Goal: Task Accomplishment & Management: Use online tool/utility

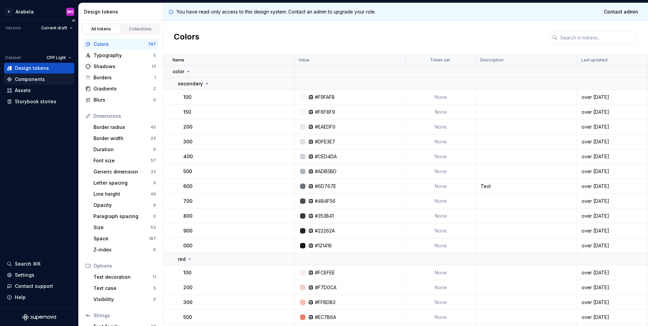
click at [38, 83] on div "Components" at bounding box center [39, 79] width 70 height 11
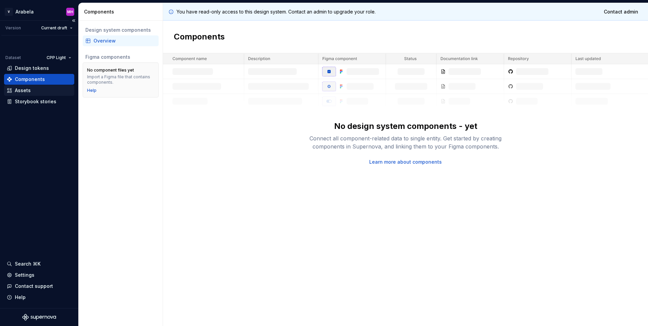
click at [37, 93] on div "Assets" at bounding box center [39, 90] width 65 height 7
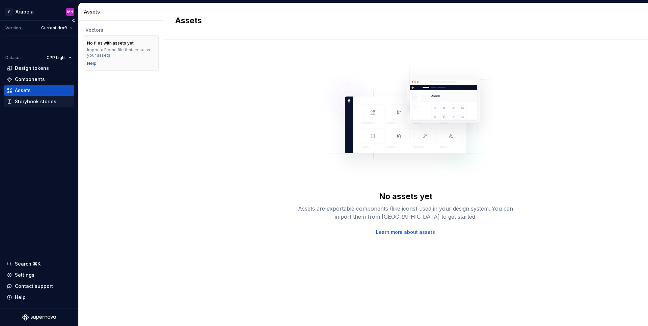
click at [42, 101] on div "Storybook stories" at bounding box center [36, 101] width 42 height 7
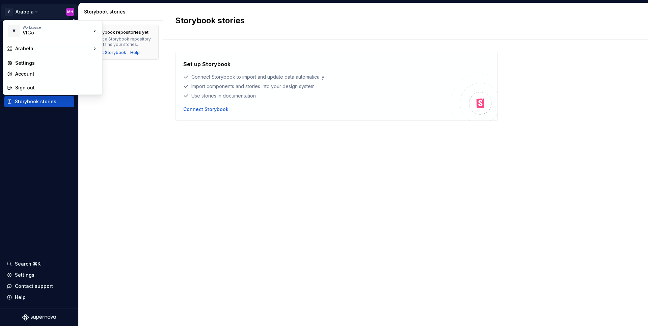
click at [71, 13] on html "V Arabela MH Version Current draft Dataset CPP Light Design tokens Components A…" at bounding box center [324, 163] width 648 height 326
click at [74, 79] on div "Account" at bounding box center [52, 74] width 97 height 11
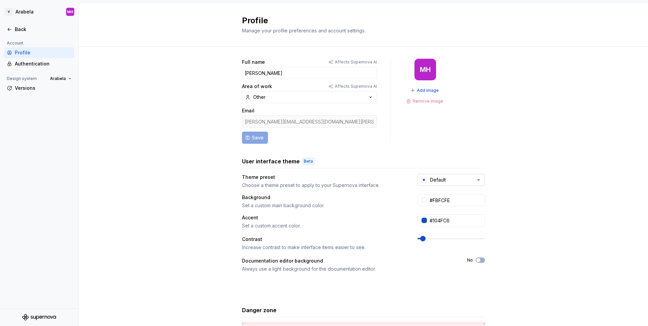
click at [451, 182] on button "Default" at bounding box center [452, 180] width 68 height 12
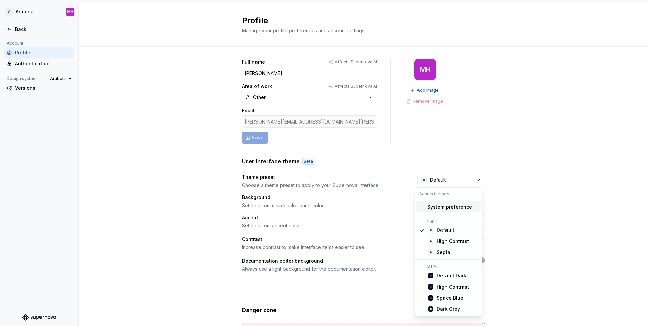
click at [555, 112] on div "Full name Affects Supernova AI Martin Hlouch Area of work Affects Supernova AI …" at bounding box center [364, 217] width 570 height 340
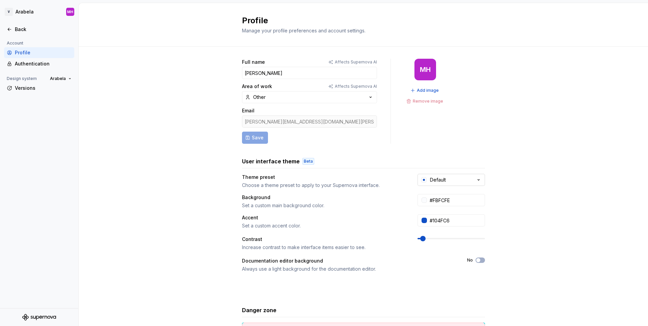
click at [475, 177] on icon "button" at bounding box center [478, 180] width 7 height 7
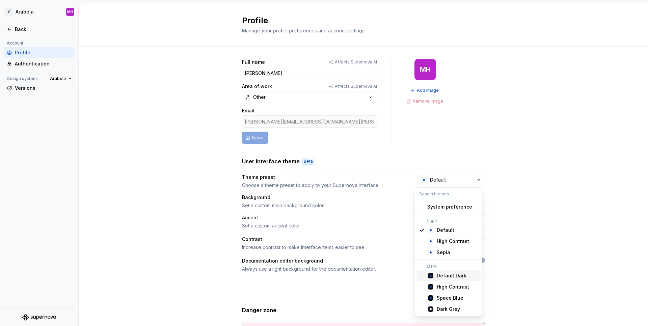
click at [448, 275] on div "Default Dark" at bounding box center [452, 275] width 30 height 7
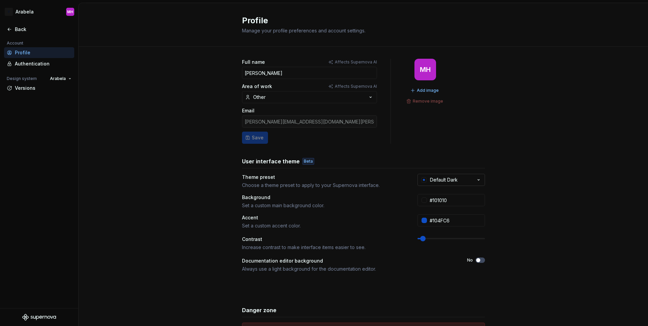
click at [459, 181] on button "Default Dark" at bounding box center [452, 180] width 68 height 12
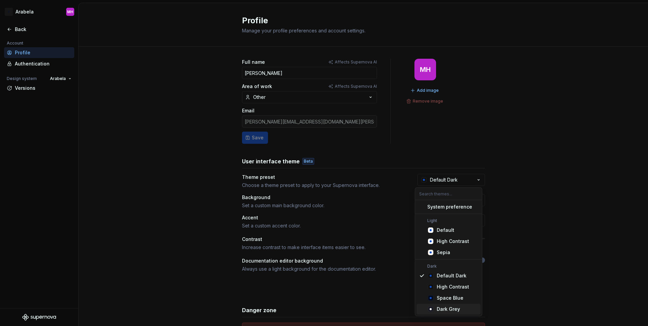
click at [449, 309] on div "Dark Grey" at bounding box center [448, 309] width 23 height 7
type input "#191A23"
type input "#FFFFFF"
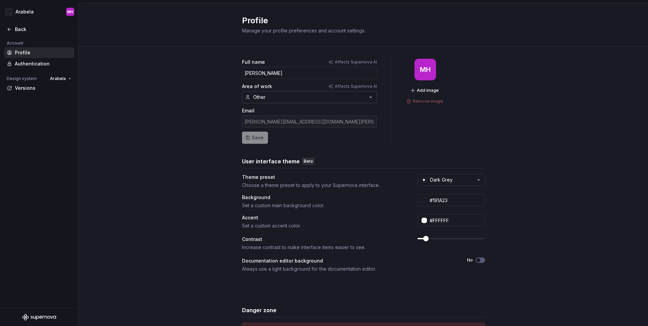
click at [270, 97] on button "Other" at bounding box center [309, 97] width 135 height 12
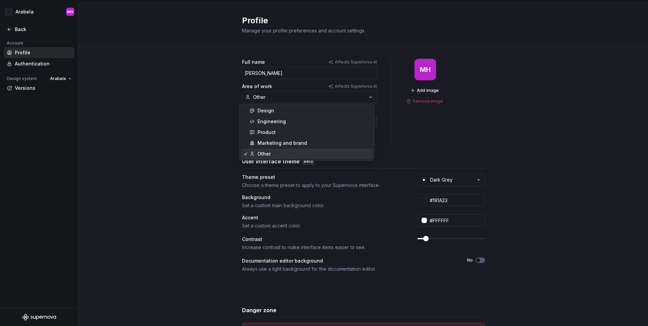
click at [180, 104] on div "Full name Affects Supernova AI Martin Hlouch Area of work Affects Supernova AI …" at bounding box center [364, 217] width 570 height 340
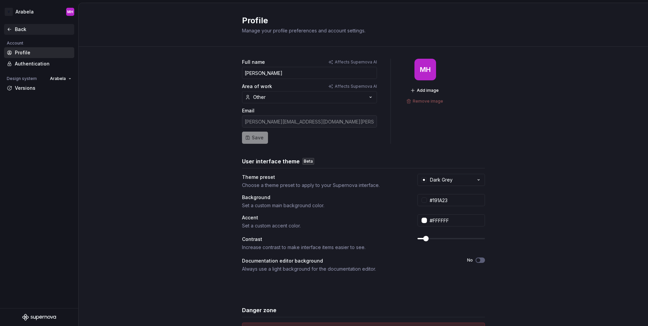
click at [21, 29] on div "Back" at bounding box center [43, 29] width 57 height 7
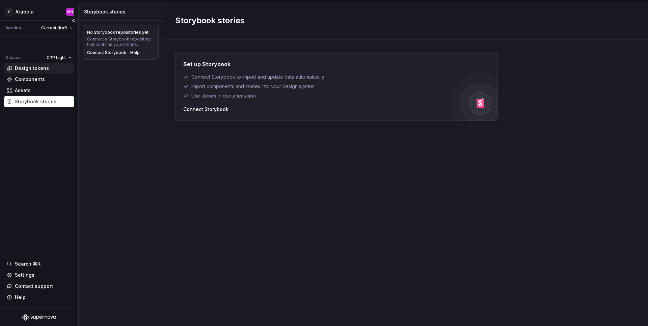
click at [46, 66] on div "Design tokens" at bounding box center [32, 68] width 34 height 7
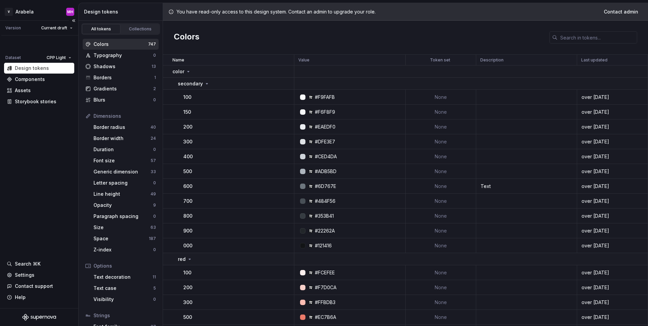
click at [21, 170] on div "Dataset CPP Light Design tokens Components Assets Storybook stories Search ⌘K S…" at bounding box center [39, 171] width 78 height 273
click at [71, 12] on html "V Arabela MH Version Current draft Dataset CPP Light Design tokens Components A…" at bounding box center [324, 163] width 648 height 326
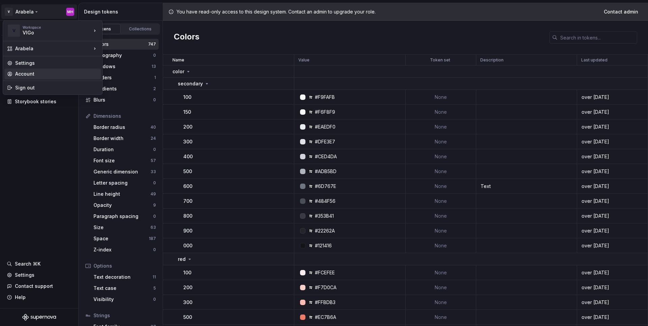
click at [65, 76] on div "Account" at bounding box center [56, 74] width 83 height 7
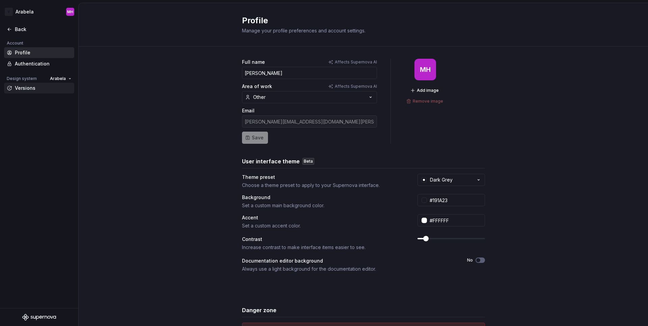
click at [20, 85] on div "Versions" at bounding box center [43, 88] width 57 height 7
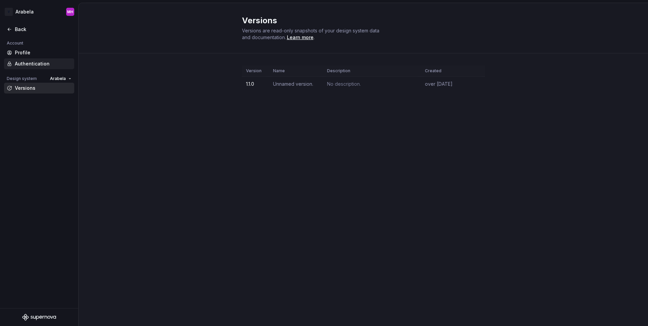
click at [19, 67] on div "Authentication" at bounding box center [43, 63] width 57 height 7
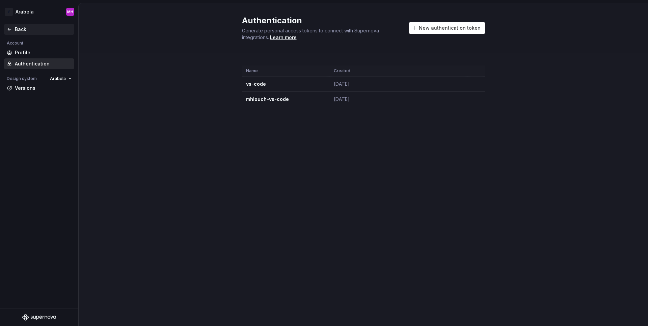
click at [16, 29] on div "Back" at bounding box center [43, 29] width 57 height 7
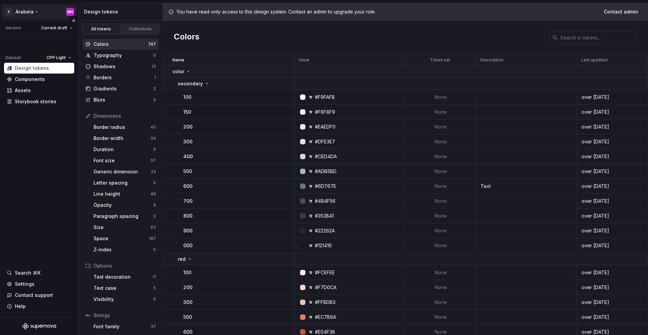
click at [68, 12] on html "V Arabela MH Version Current draft Dataset CPP Light Design tokens Components A…" at bounding box center [324, 167] width 648 height 335
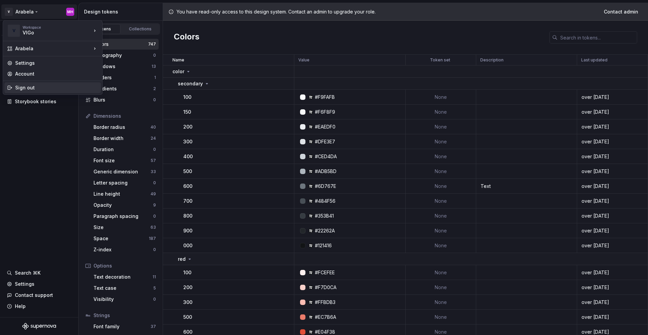
click at [71, 87] on div "Sign out" at bounding box center [56, 87] width 83 height 7
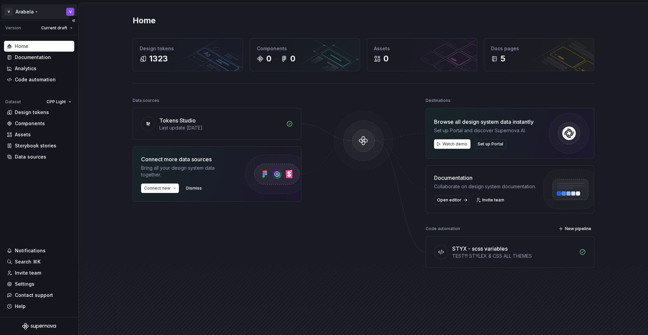
click at [68, 15] on html "V Arabela V Version Current draft Home Documentation Analytics Code automation …" at bounding box center [324, 167] width 648 height 335
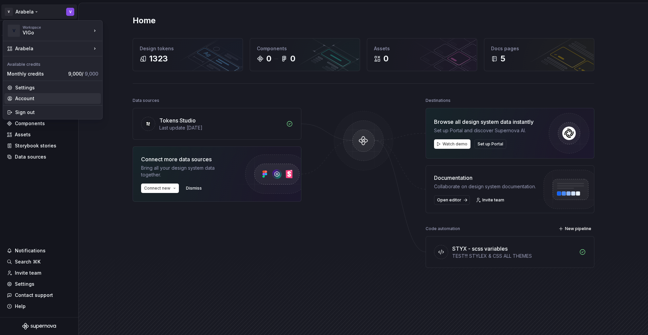
click at [68, 100] on div "Account" at bounding box center [56, 98] width 83 height 7
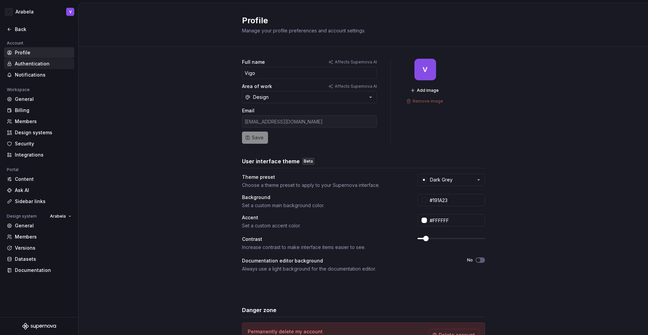
click at [35, 67] on div "Authentication" at bounding box center [43, 63] width 57 height 7
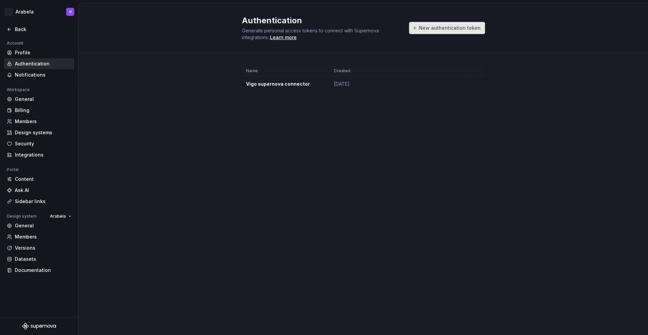
click at [442, 25] on span "New authentication token" at bounding box center [450, 28] width 62 height 7
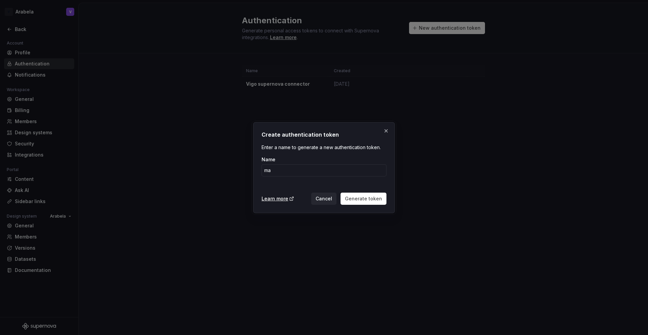
type input "m"
type input "[PERSON_NAME] VS code"
click at [366, 199] on span "Generate token" at bounding box center [363, 198] width 37 height 7
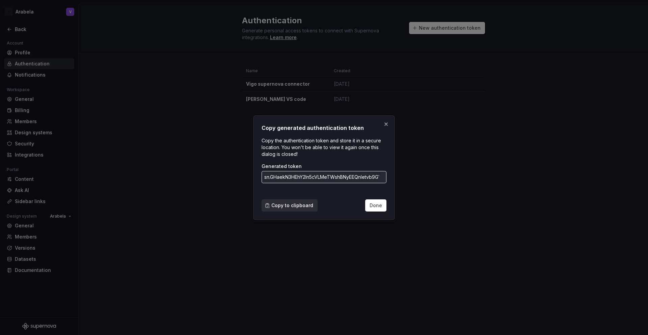
click at [304, 206] on span "Copy to clipboard" at bounding box center [292, 205] width 42 height 7
click at [384, 206] on button "Done" at bounding box center [375, 206] width 21 height 12
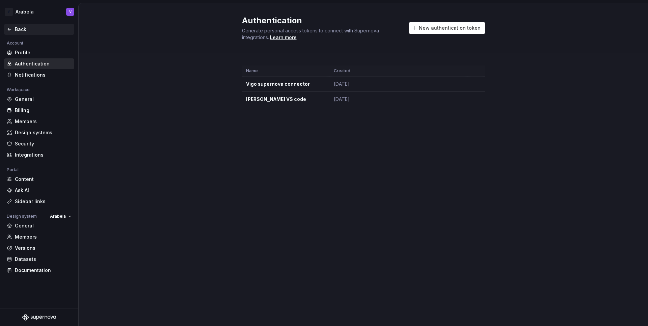
click at [21, 30] on div "Back" at bounding box center [43, 29] width 57 height 7
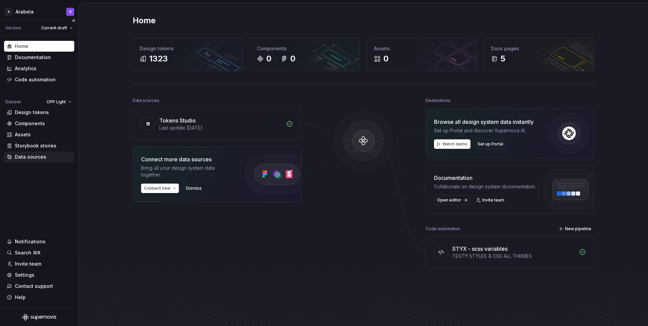
click at [38, 154] on div "Data sources" at bounding box center [30, 157] width 31 height 7
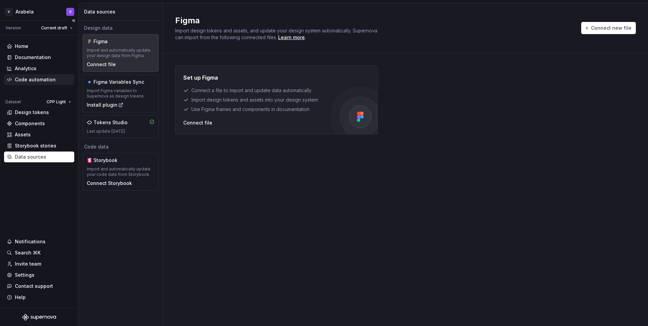
click at [41, 79] on div "Code automation" at bounding box center [35, 79] width 41 height 7
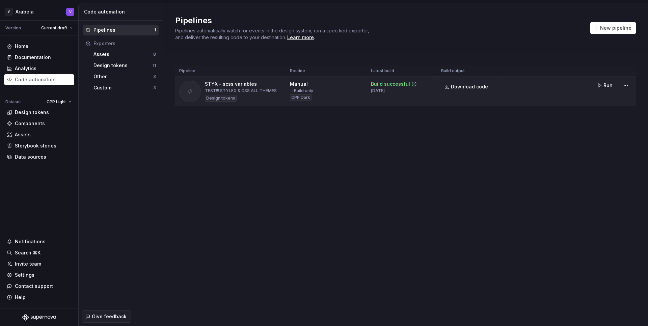
click at [244, 84] on div "STYX - scss variables" at bounding box center [231, 84] width 52 height 7
click at [288, 158] on div "Pipelines Pipelines automatically watch for events in the design system, run a …" at bounding box center [405, 164] width 485 height 323
click at [624, 29] on span "New pipeline" at bounding box center [615, 28] width 31 height 7
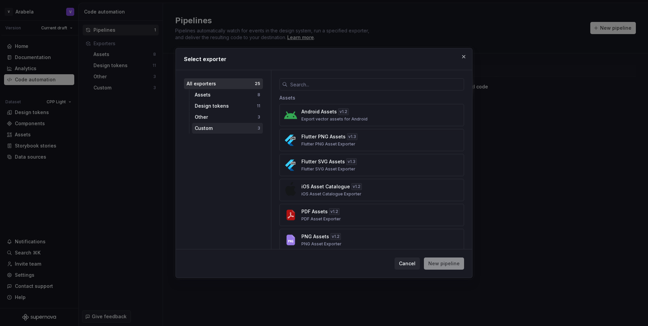
click at [222, 127] on div "Custom" at bounding box center [226, 128] width 63 height 7
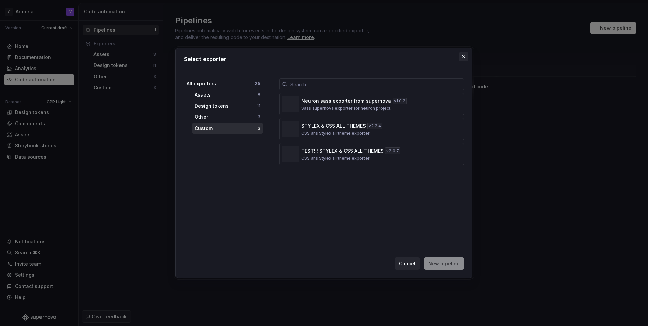
click at [462, 56] on button "button" at bounding box center [463, 56] width 9 height 9
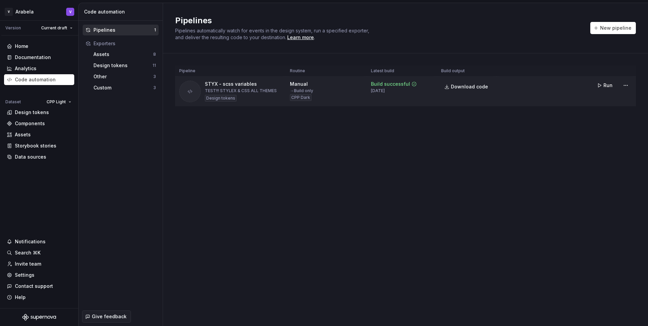
click at [246, 90] on div "TEST!!! STYLEX & CSS ALL THEMES" at bounding box center [241, 90] width 72 height 5
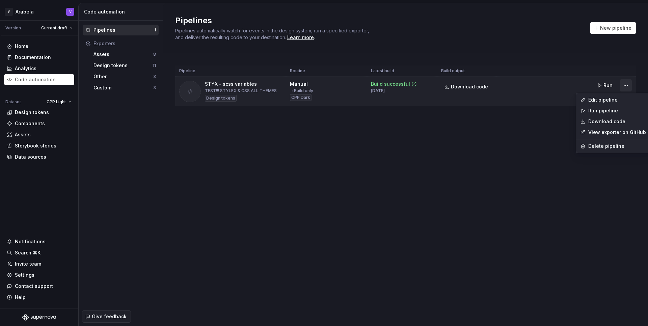
click at [625, 88] on html "V Arabela V Version Current draft Home Documentation Analytics Code automation …" at bounding box center [324, 163] width 648 height 326
click at [623, 100] on div "Edit pipeline" at bounding box center [617, 100] width 58 height 7
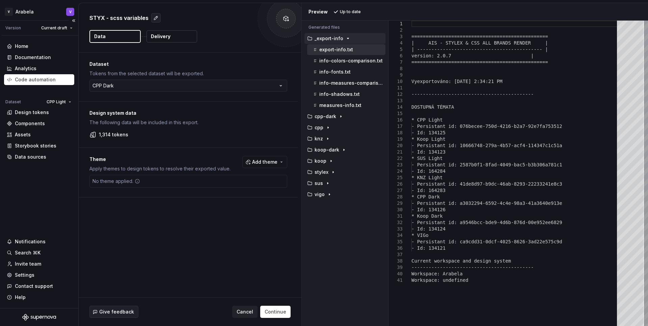
click at [40, 82] on div "Code automation" at bounding box center [35, 79] width 41 height 7
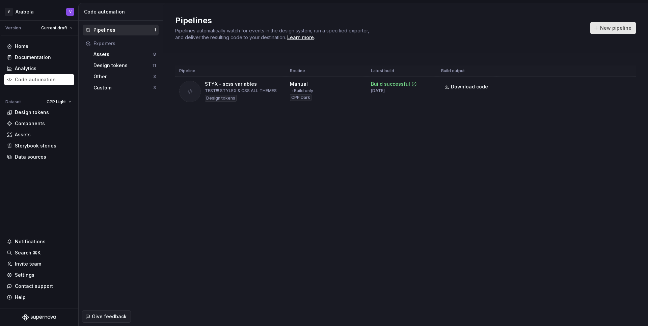
click at [625, 26] on span "New pipeline" at bounding box center [615, 28] width 31 height 7
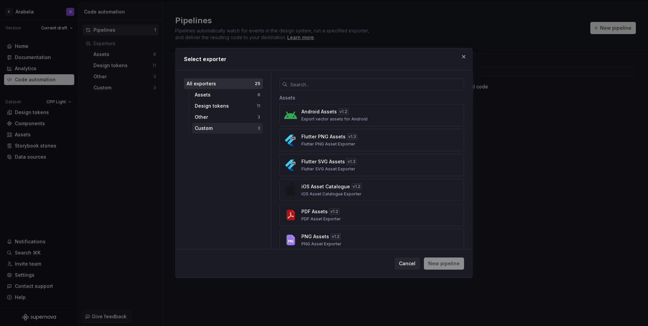
click at [238, 128] on div "Custom" at bounding box center [226, 128] width 63 height 7
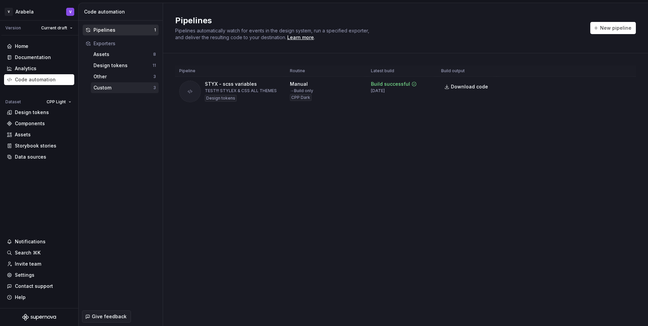
click at [109, 88] on div "Custom" at bounding box center [124, 87] width 60 height 7
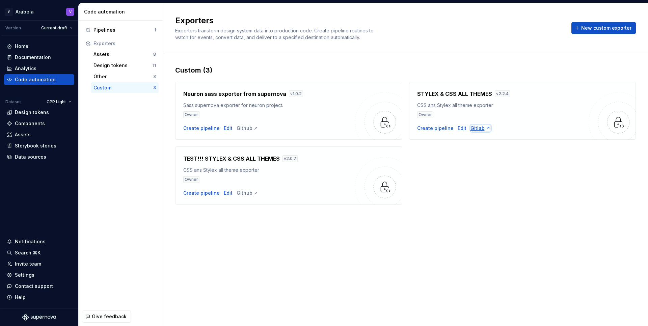
click at [478, 129] on div "Gitlab" at bounding box center [481, 128] width 20 height 7
